Goal: Task Accomplishment & Management: Complete application form

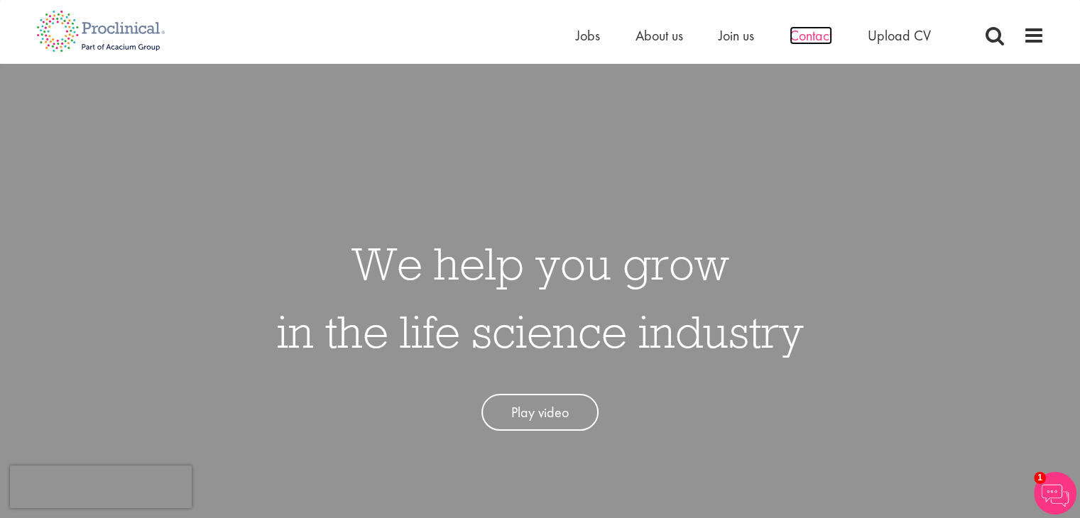
click at [811, 34] on span "Contact" at bounding box center [810, 35] width 43 height 18
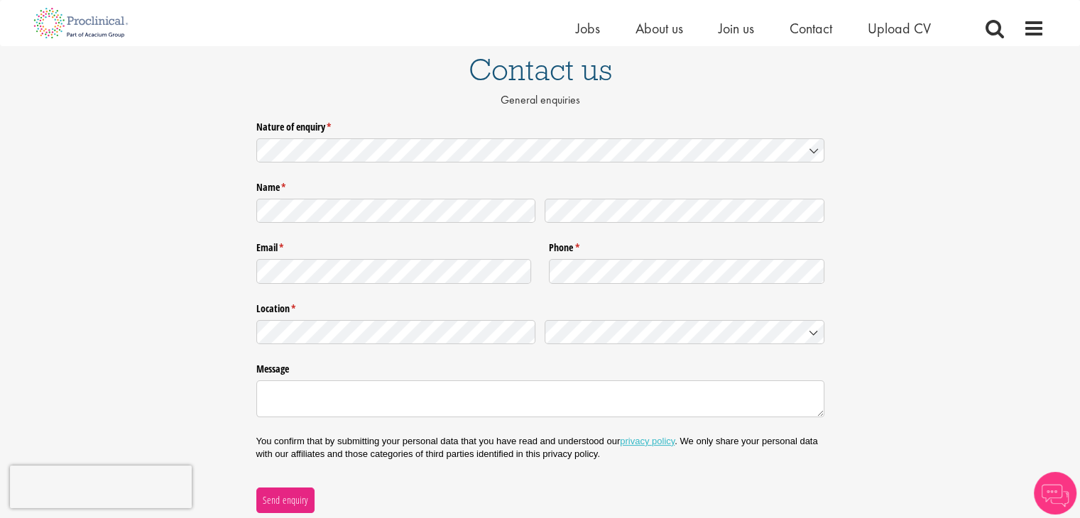
scroll to position [94, 0]
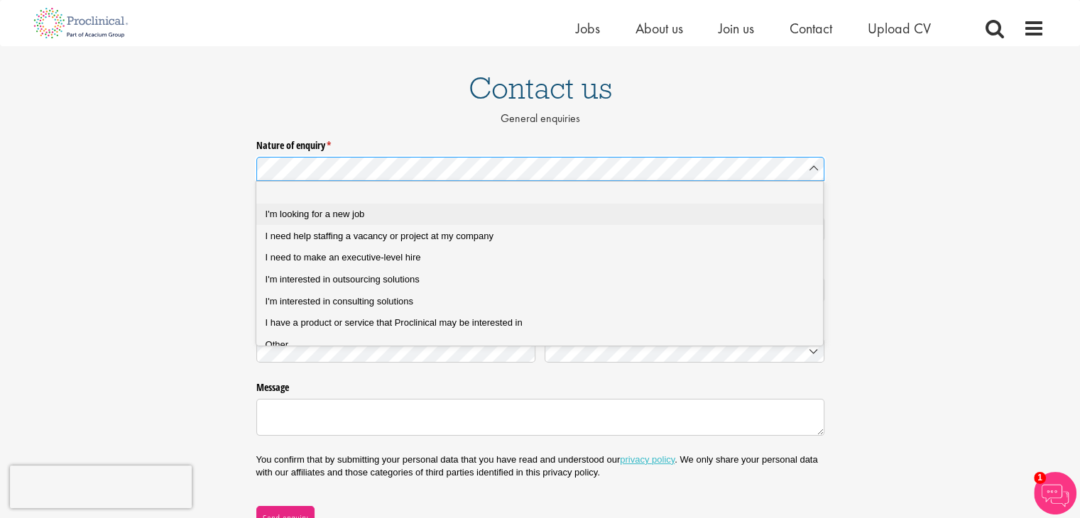
click at [314, 214] on span "I'm looking for a new job" at bounding box center [314, 214] width 99 height 11
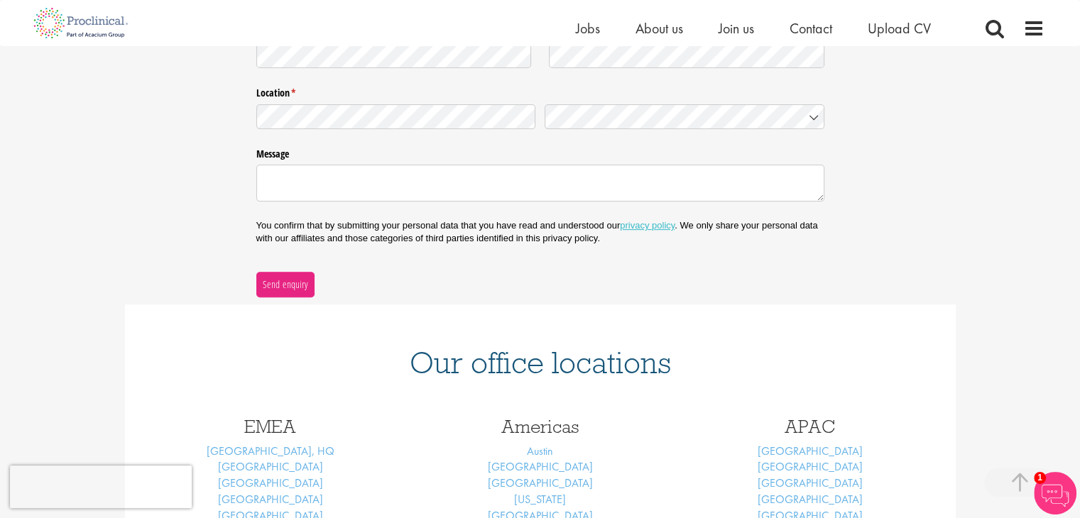
scroll to position [411, 0]
click at [311, 178] on textarea "Message" at bounding box center [540, 182] width 568 height 37
paste textarea "Hi there, I hope you're enjoying the heatwave this week. I wanted to ask if you…"
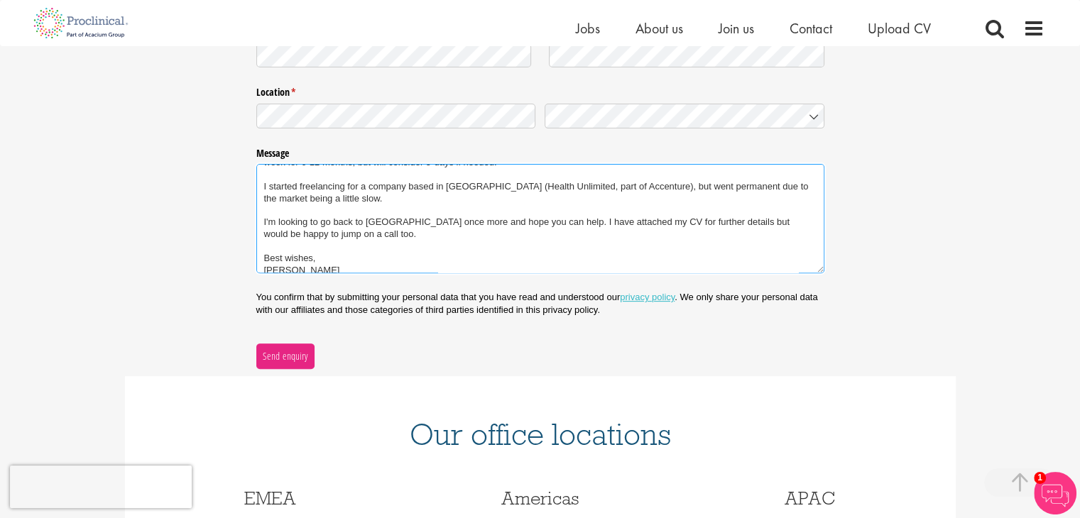
scroll to position [95, 0]
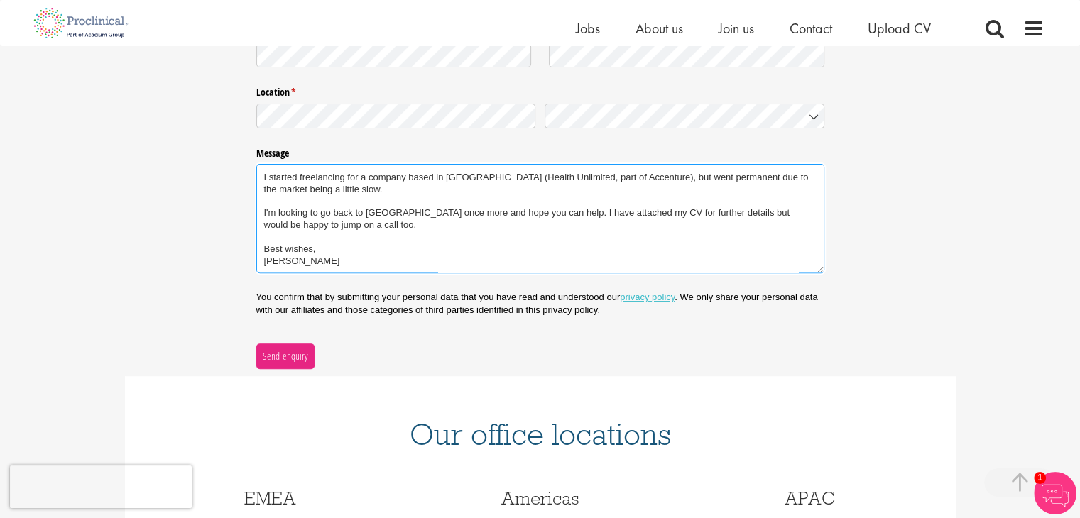
click at [526, 199] on textarea "Hi there, I hope you're enjoying the heatwave this week. I wanted to ask if you…" at bounding box center [540, 218] width 568 height 109
click at [567, 202] on textarea "Hi there, I hope you're enjoying the heatwave this week. I wanted to ask if you…" at bounding box center [540, 218] width 568 height 109
type textarea "Hi there, I hope you're enjoying the heatwave this week. I wanted to ask if you…"
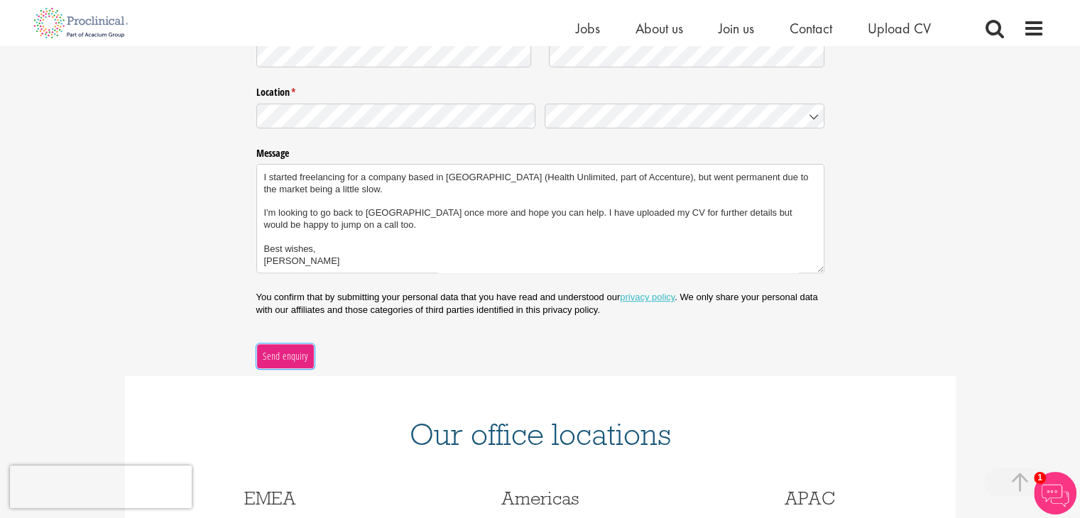
click at [286, 356] on span "Send enquiry" at bounding box center [285, 357] width 46 height 16
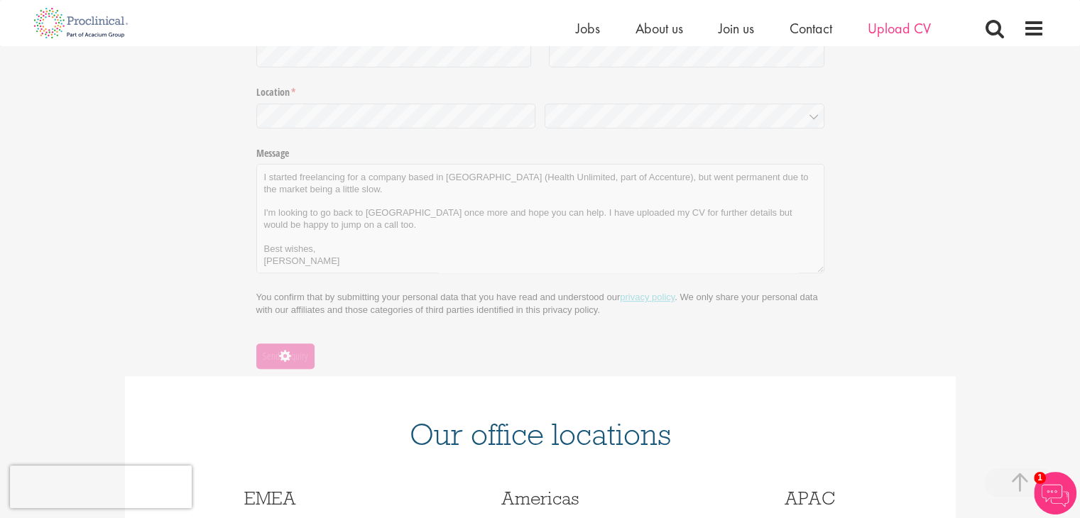
scroll to position [213, 0]
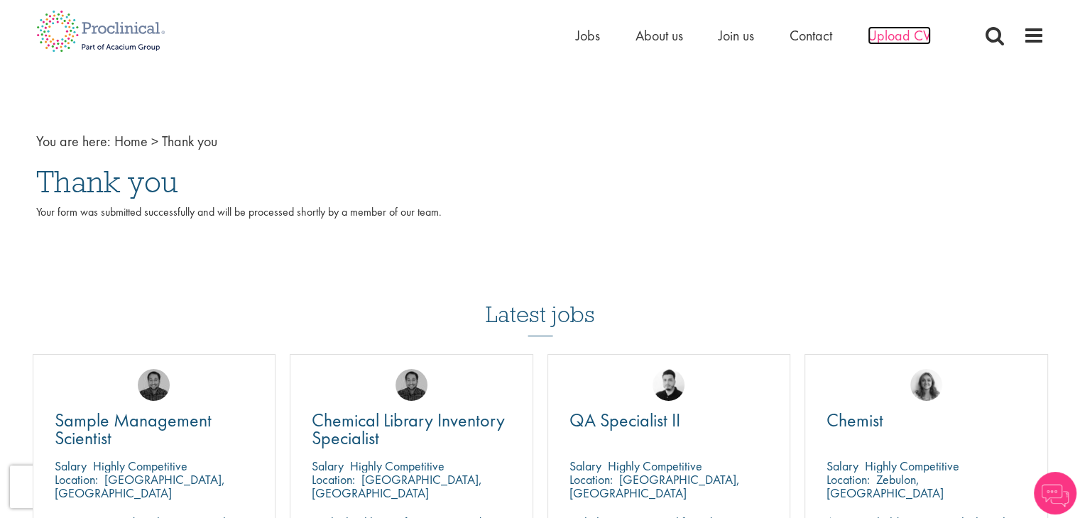
click at [901, 33] on span "Upload CV" at bounding box center [898, 35] width 63 height 18
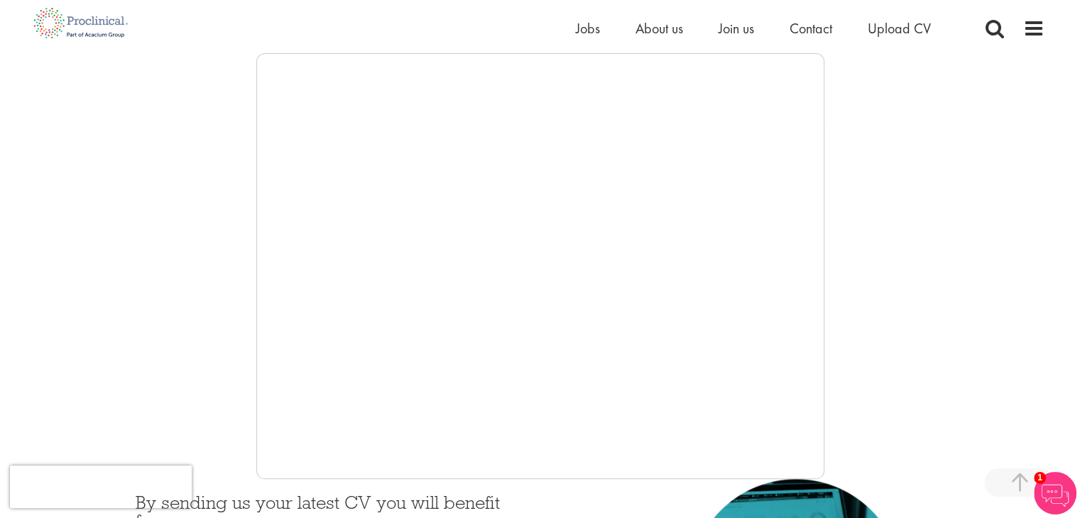
scroll to position [241, 0]
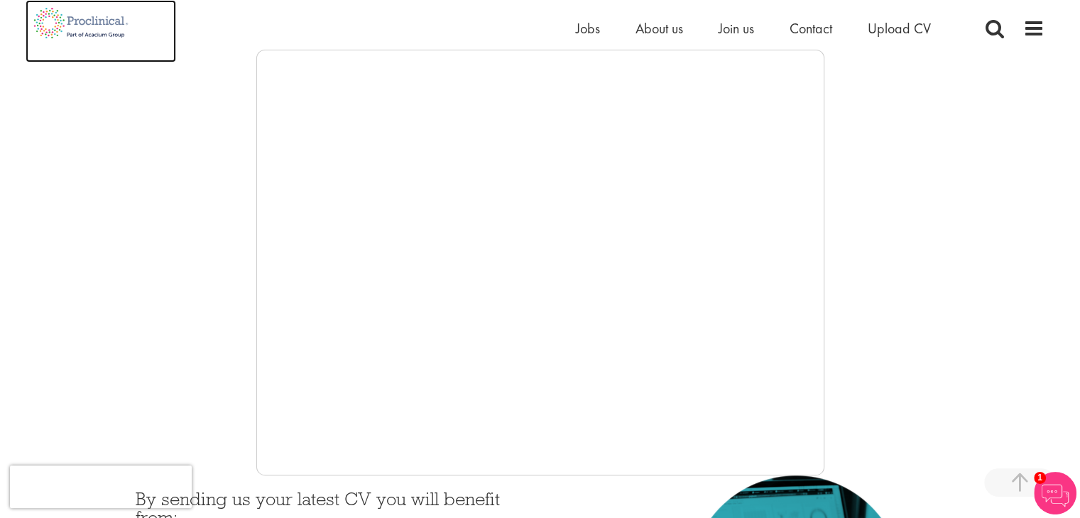
click at [102, 23] on img at bounding box center [81, 23] width 111 height 46
